Goal: Transaction & Acquisition: Purchase product/service

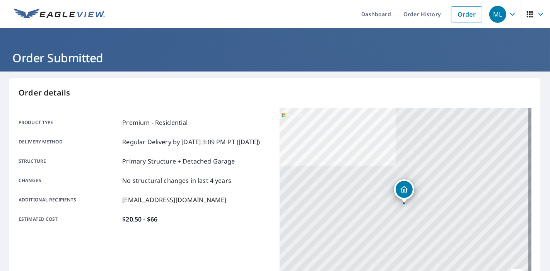
scroll to position [43, 0]
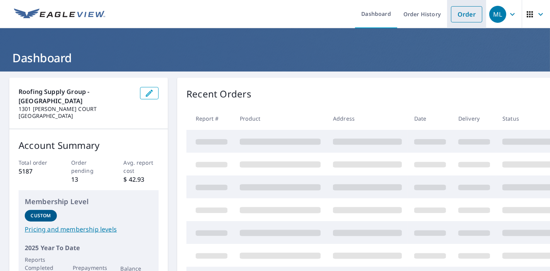
click at [459, 19] on link "Order" at bounding box center [466, 14] width 31 height 16
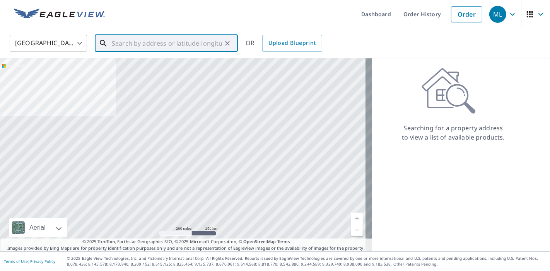
click at [172, 41] on input "text" at bounding box center [167, 43] width 110 height 22
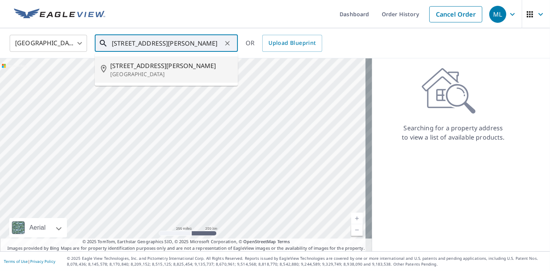
click at [149, 70] on span "[STREET_ADDRESS][PERSON_NAME]" at bounding box center [170, 65] width 121 height 9
type input "[STREET_ADDRESS][PERSON_NAME]"
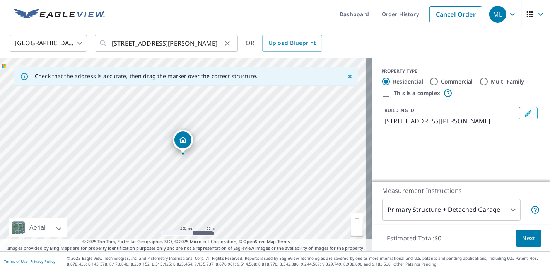
drag, startPoint x: 111, startPoint y: 45, endPoint x: 150, endPoint y: 39, distance: 39.5
click at [150, 39] on div "[STREET_ADDRESS][PERSON_NAME] ​" at bounding box center [166, 43] width 143 height 17
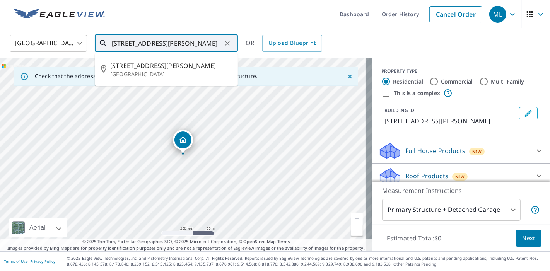
drag, startPoint x: 112, startPoint y: 41, endPoint x: 164, endPoint y: 43, distance: 51.8
click at [164, 43] on input "[STREET_ADDRESS][PERSON_NAME]" at bounding box center [167, 43] width 110 height 22
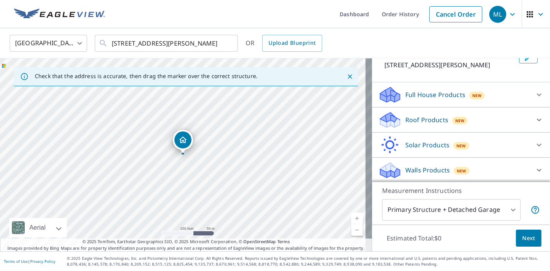
click at [423, 123] on p "Roof Products" at bounding box center [426, 119] width 43 height 9
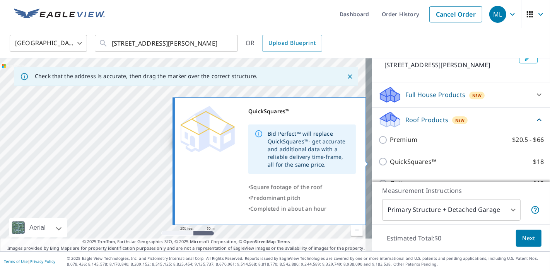
click at [402, 162] on p "QuickSquares™" at bounding box center [413, 162] width 46 height 10
click at [390, 162] on input "QuickSquares™ $18" at bounding box center [384, 161] width 12 height 9
checkbox input "true"
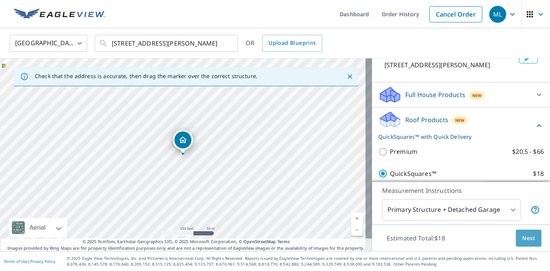
click at [522, 238] on span "Next" at bounding box center [528, 239] width 13 height 10
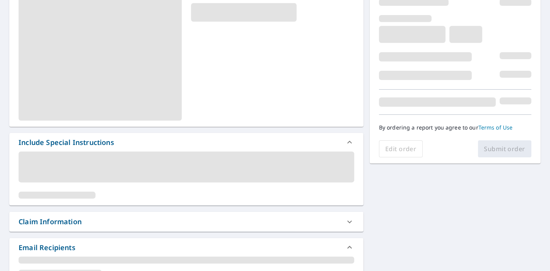
scroll to position [120, 0]
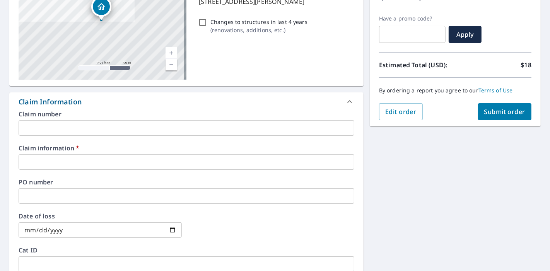
paste input "[STREET_ADDRESS][PERSON_NAME]"
type input "[STREET_ADDRESS][PERSON_NAME]"
checkbox input "true"
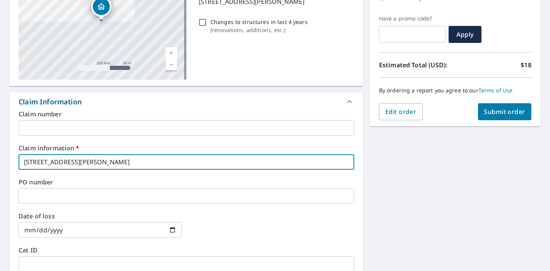
click at [201, 157] on input "[STREET_ADDRESS][PERSON_NAME]" at bounding box center [187, 161] width 336 height 15
type input "[STREET_ADDRESS][PERSON_NAME]"
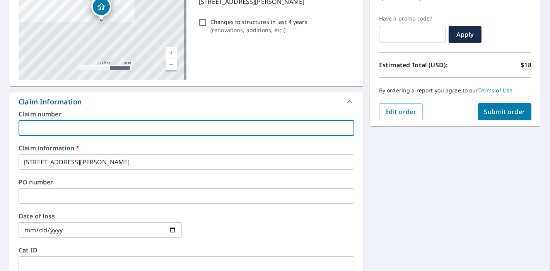
click at [150, 126] on input "text" at bounding box center [187, 127] width 336 height 15
type input "Bluegrass roofing"
checkbox input "true"
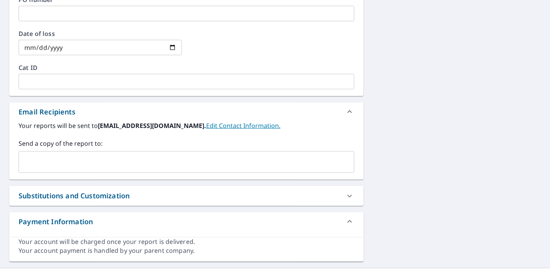
scroll to position [318, 0]
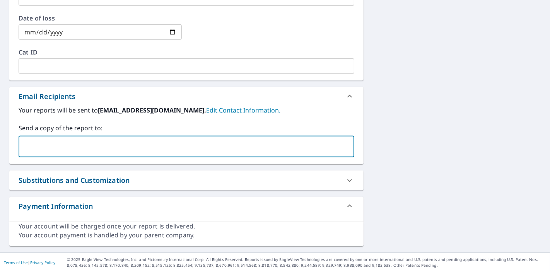
click at [157, 142] on input "text" at bounding box center [180, 146] width 317 height 15
paste input "[STREET_ADDRESS][PERSON_NAME]"
type input "6"
paste input "[EMAIL_ADDRESS][DOMAIN_NAME]"
type input "[EMAIL_ADDRESS][DOMAIN_NAME]"
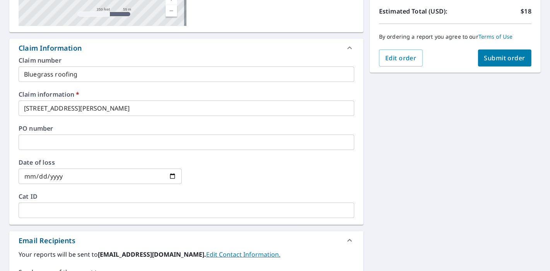
scroll to position [162, 0]
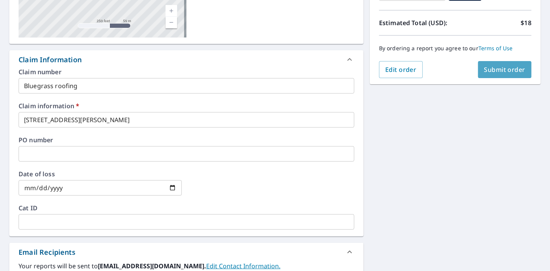
click at [484, 69] on span "Submit order" at bounding box center [504, 69] width 41 height 9
checkbox input "true"
